Goal: Transaction & Acquisition: Subscribe to service/newsletter

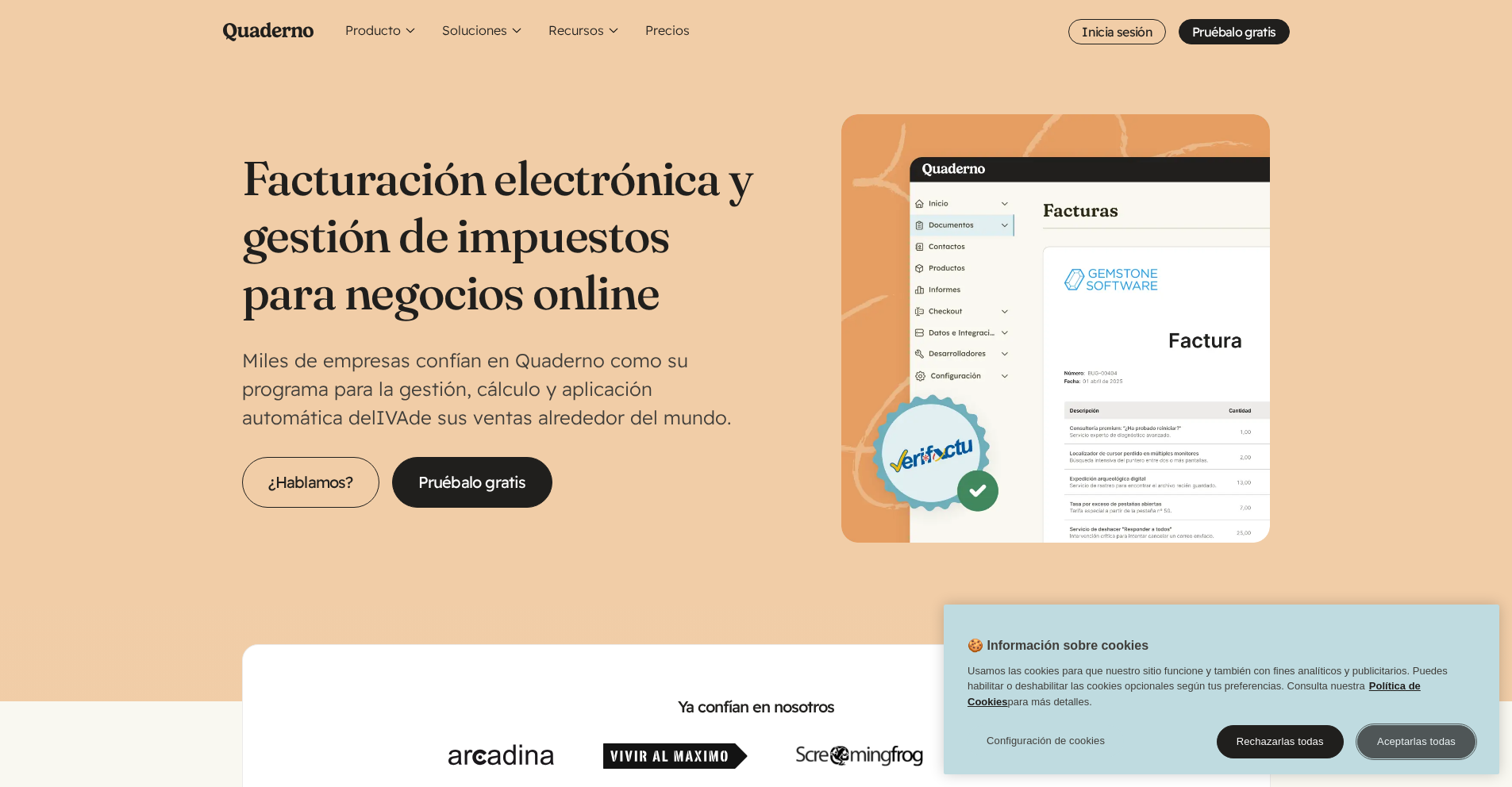
click at [1423, 747] on button "Aceptarlas todas" at bounding box center [1416, 741] width 118 height 34
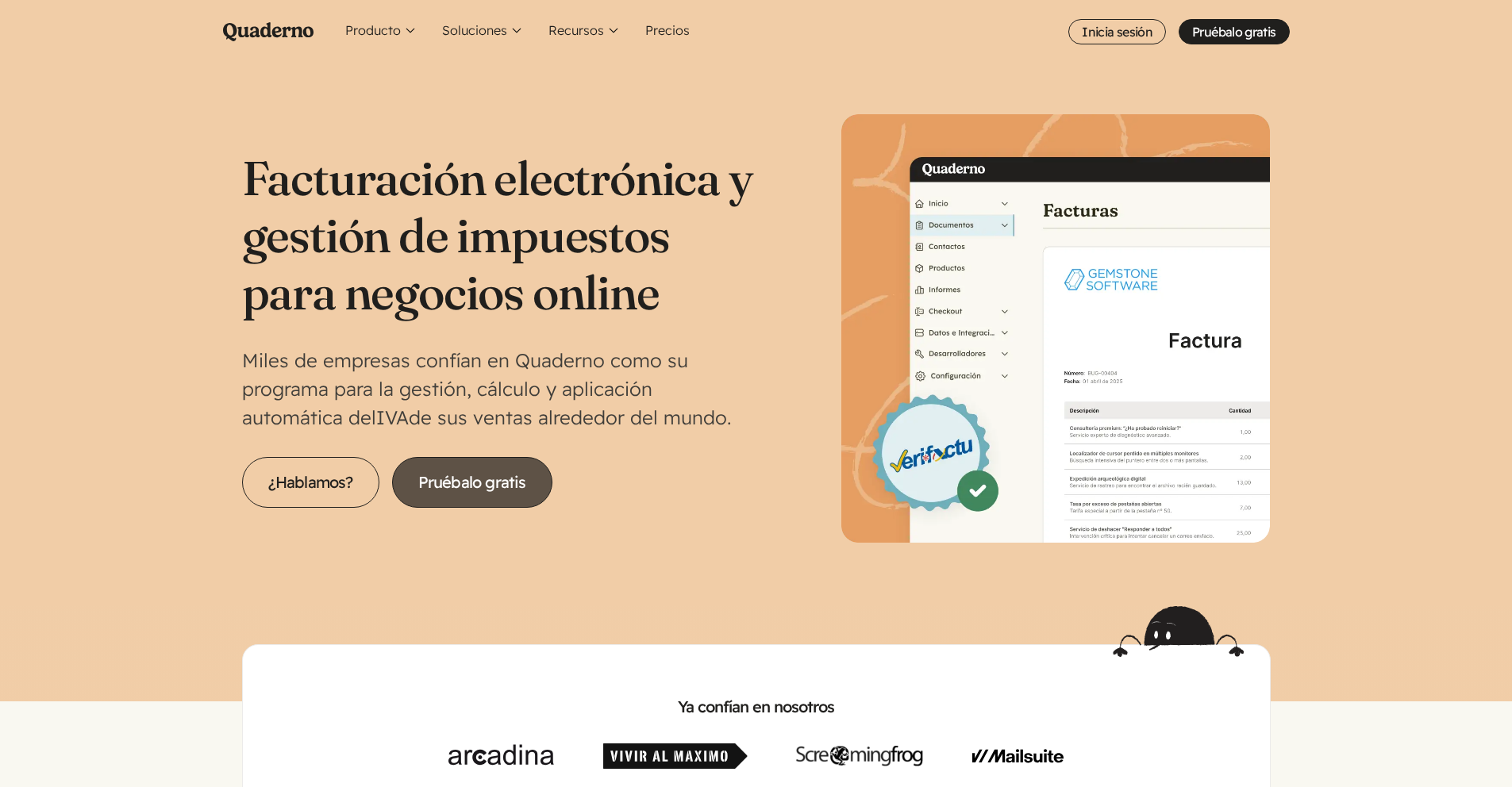
click at [481, 483] on link "Pruébalo gratis" at bounding box center [472, 482] width 160 height 51
click at [645, 18] on link "Precios" at bounding box center [667, 32] width 57 height 64
click at [659, 43] on link "Precios" at bounding box center [667, 32] width 57 height 64
